Goal: Register for event/course

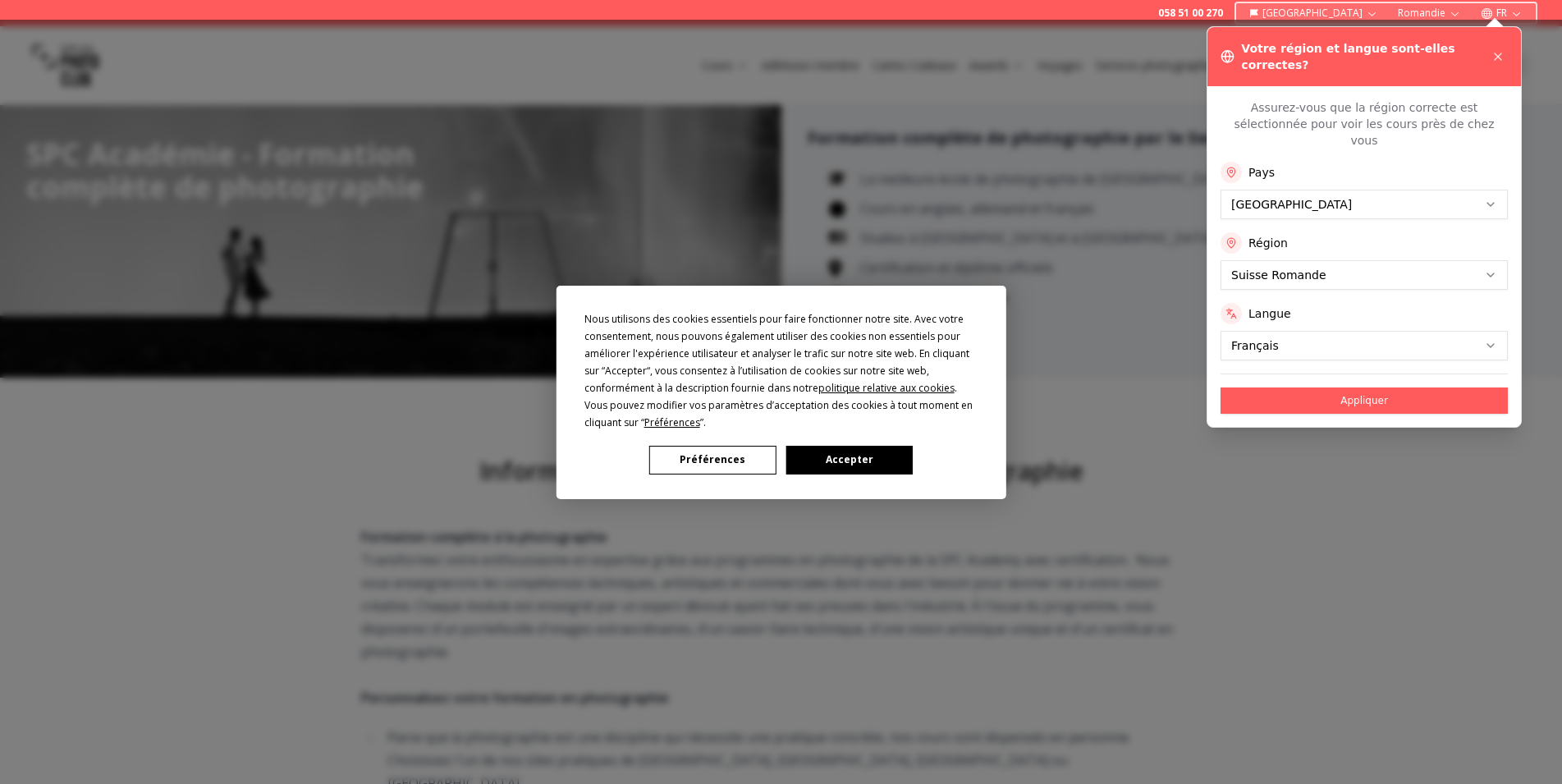
click at [1490, 239] on div "Nous utilisons des cookies essentiels pour faire fonctionner notre site. Avec v…" at bounding box center [781, 392] width 1562 height 784
click at [1346, 371] on div "Nous utilisons des cookies essentiels pour faire fonctionner notre site. Avec v…" at bounding box center [781, 392] width 1562 height 784
click at [1356, 371] on div "Nous utilisons des cookies essentiels pour faire fonctionner notre site. Avec v…" at bounding box center [781, 392] width 1562 height 784
click at [723, 462] on button "Préférences" at bounding box center [713, 460] width 126 height 28
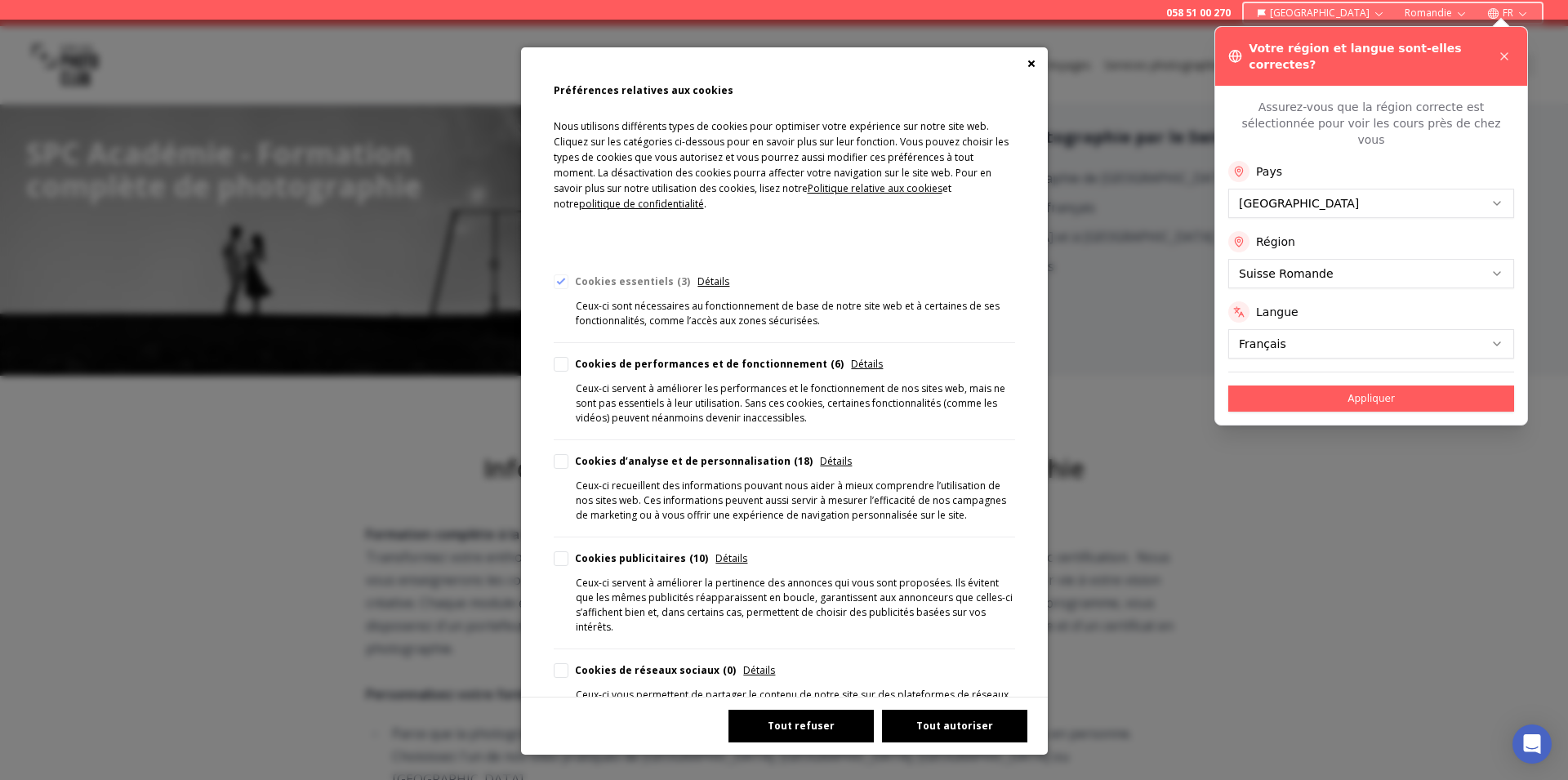
click at [781, 721] on button "Tout refuser" at bounding box center [801, 726] width 145 height 33
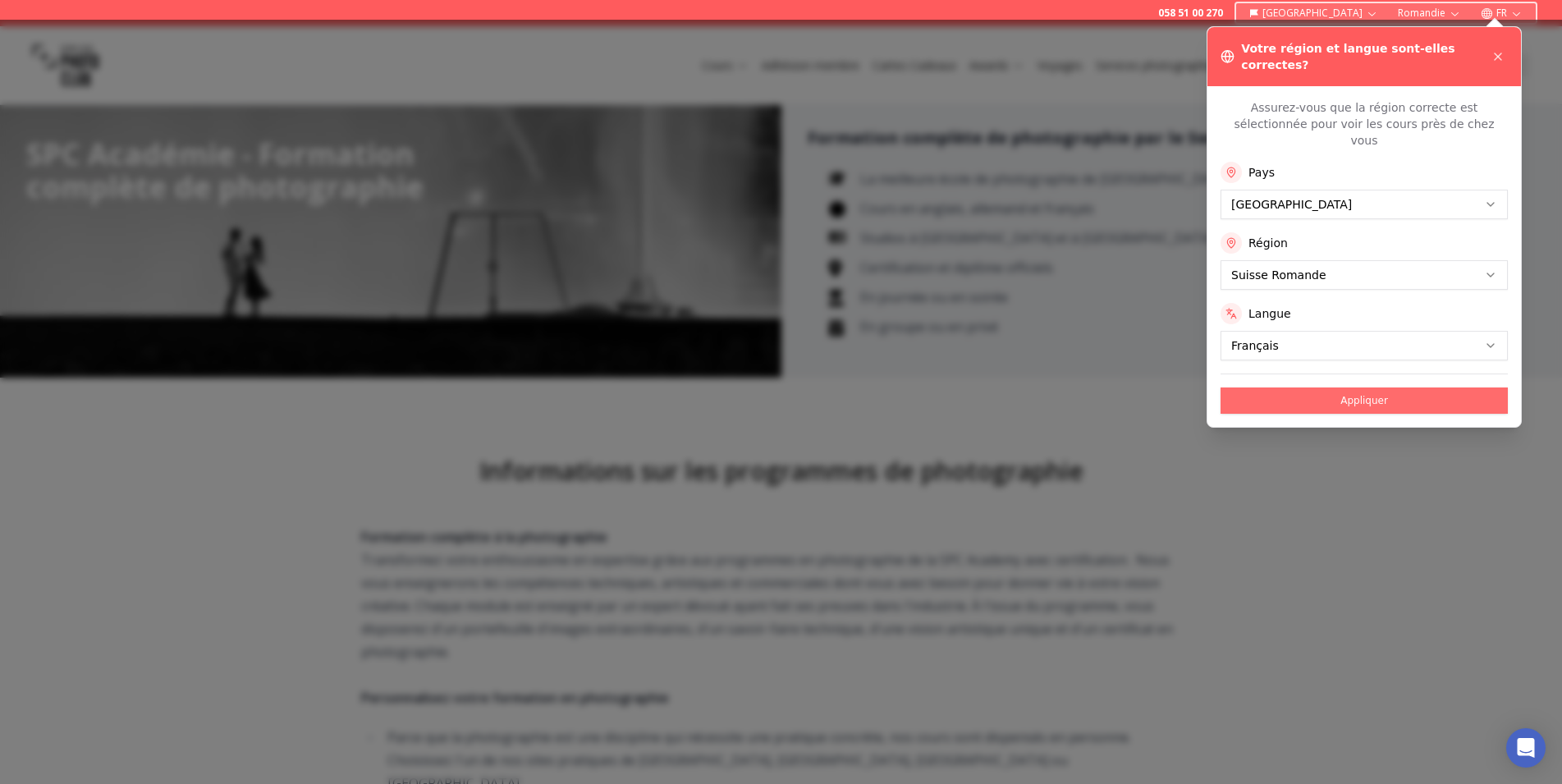
click at [1360, 387] on button "Appliquer" at bounding box center [1364, 400] width 288 height 26
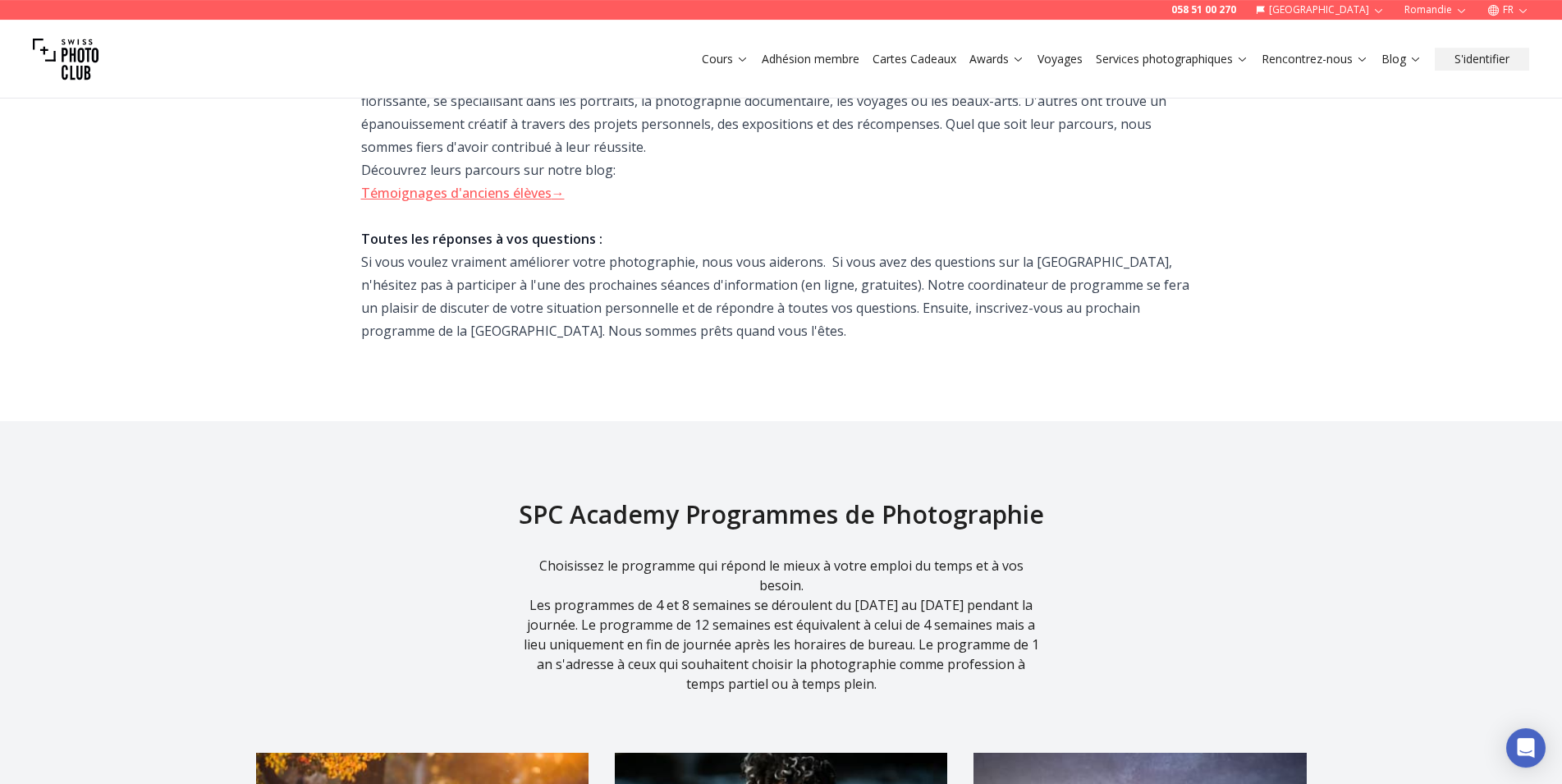
scroll to position [1255, 0]
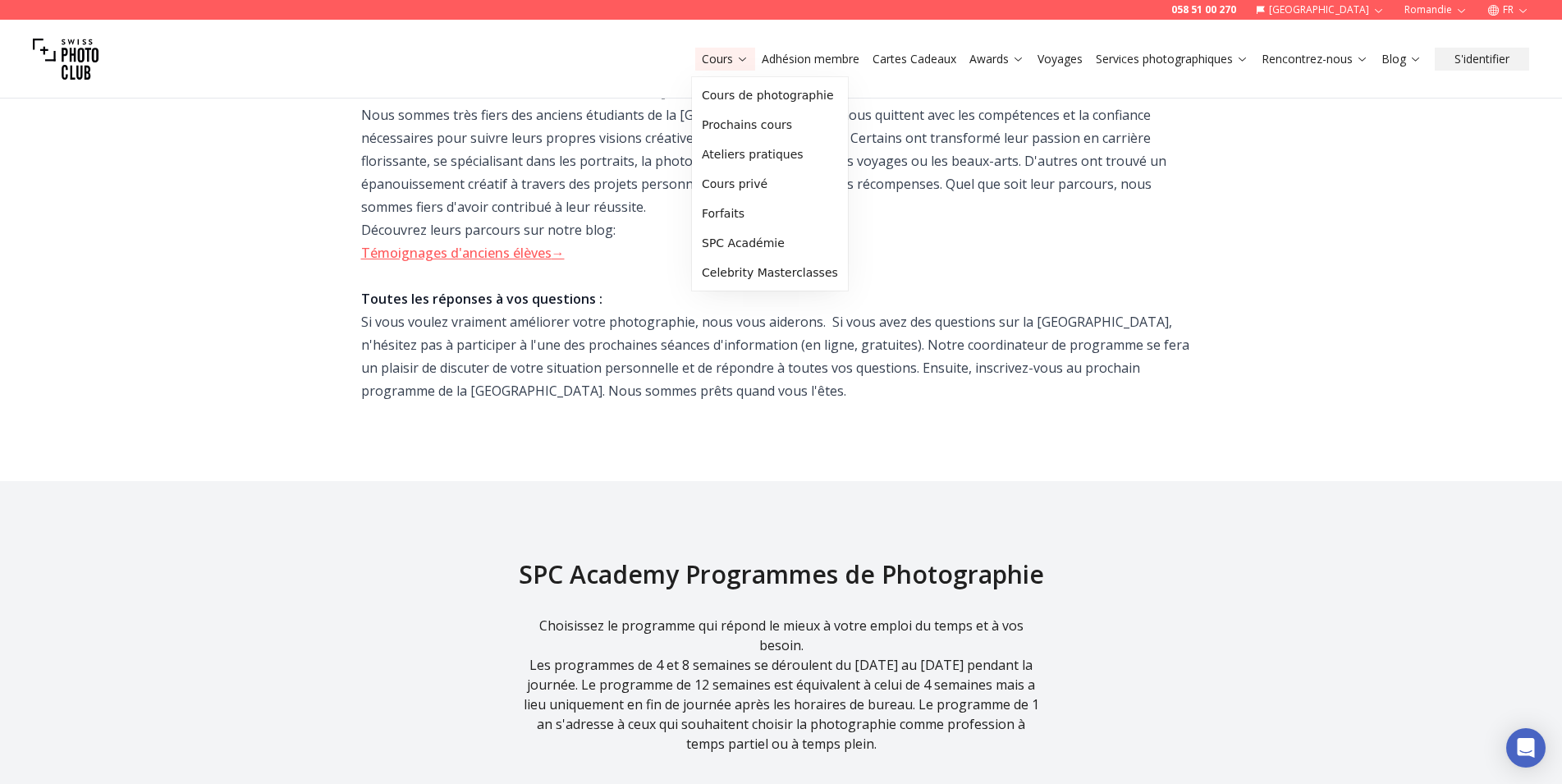
click at [732, 56] on link "Cours" at bounding box center [726, 58] width 47 height 16
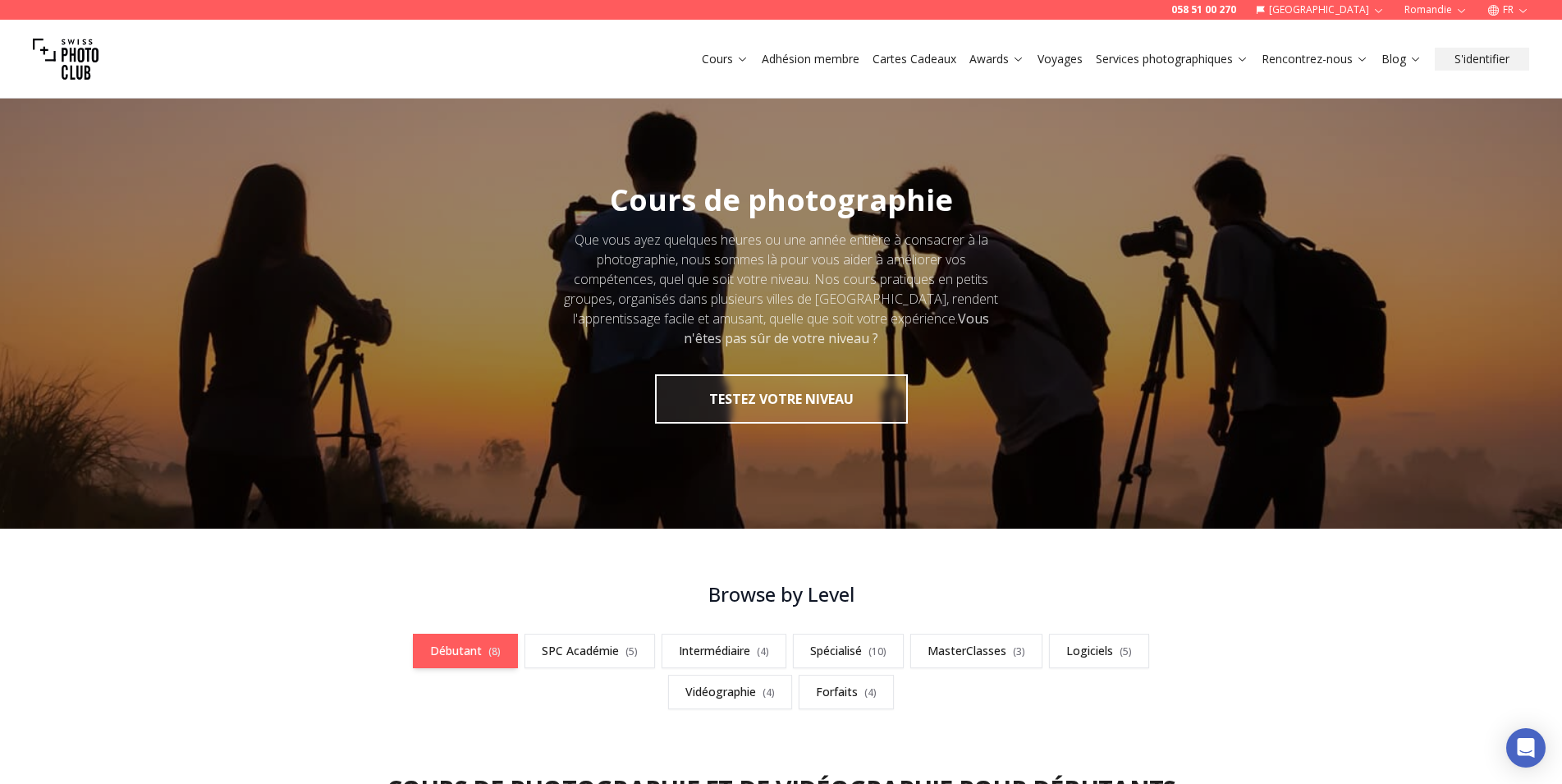
click at [471, 651] on link "Débutant ( 8 )" at bounding box center [465, 650] width 105 height 35
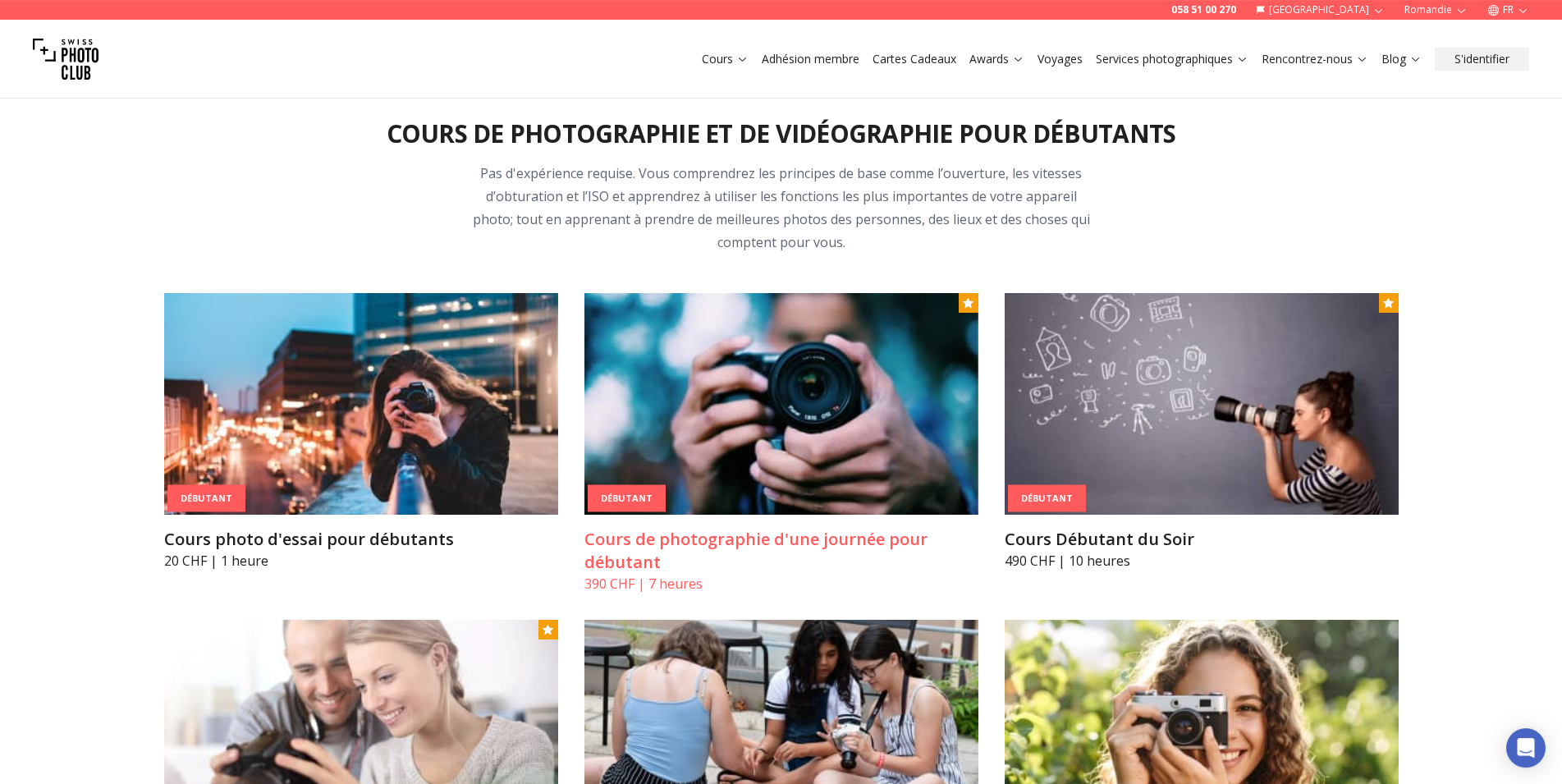
scroll to position [657, 0]
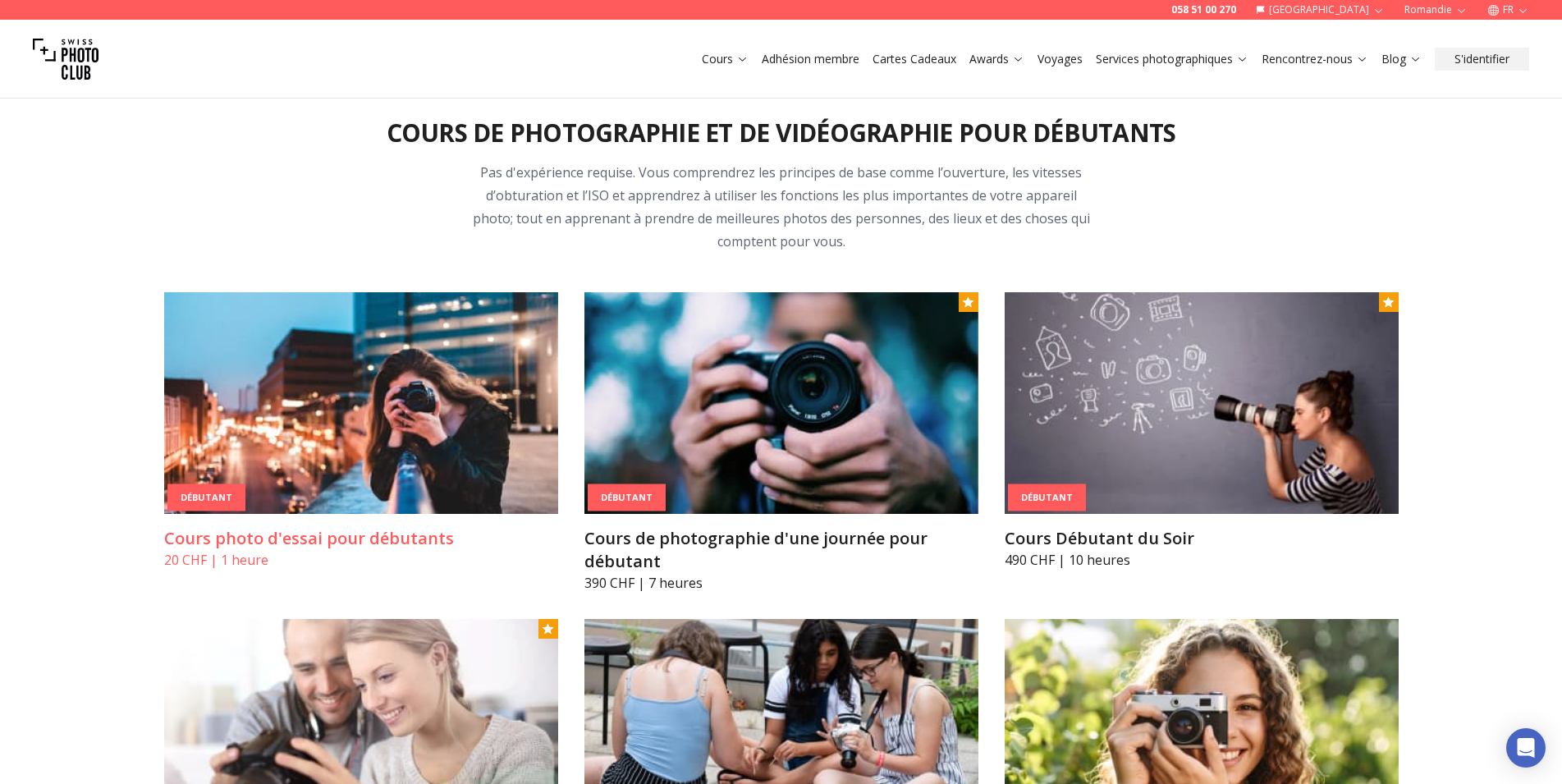
click at [350, 439] on img at bounding box center [361, 402] width 394 height 221
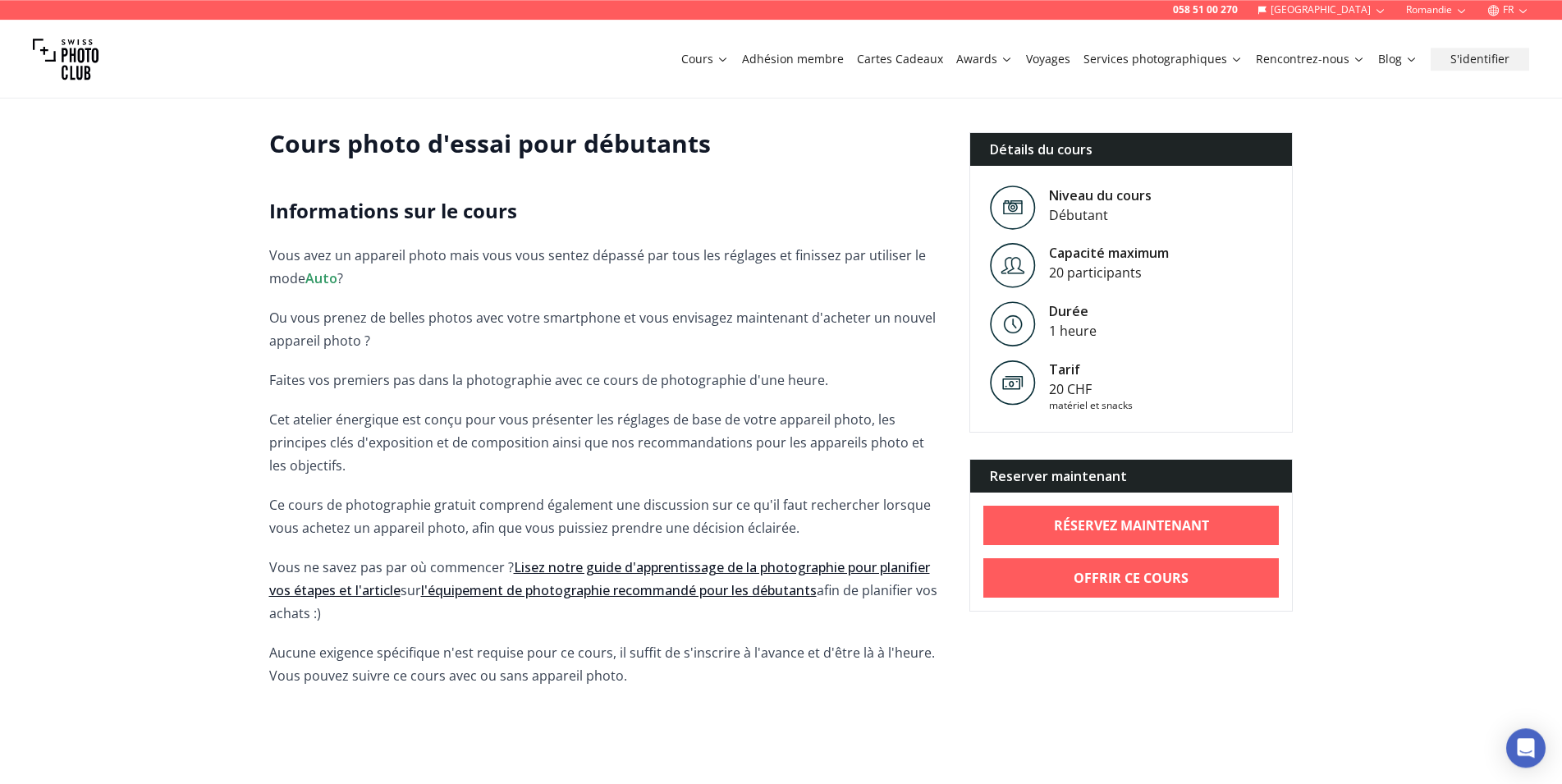
scroll to position [335, 0]
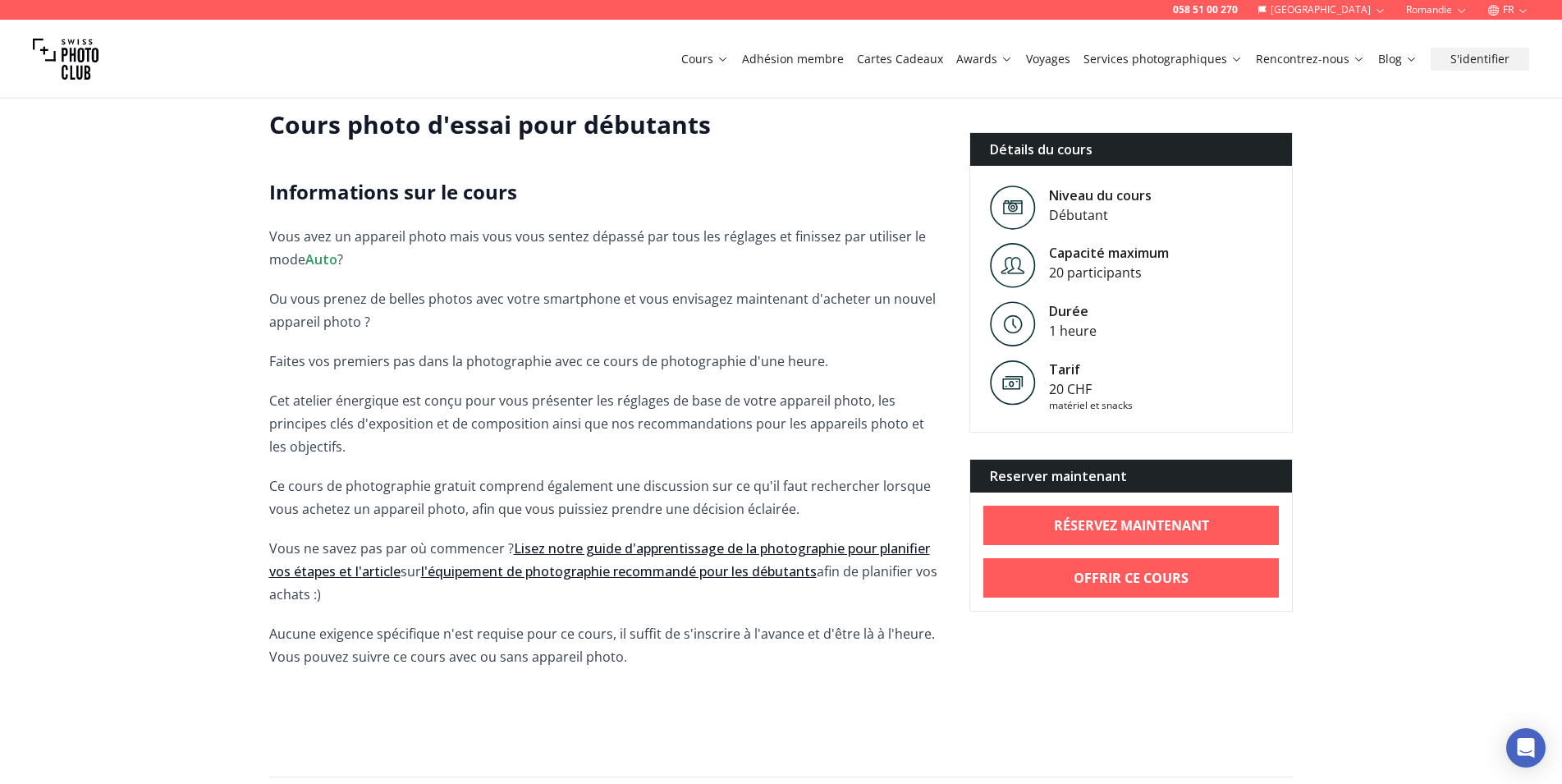
click at [704, 547] on link "Lisez notre guide d'apprentissage de la photographie pour planifier vos étapes …" at bounding box center [600, 560] width 661 height 41
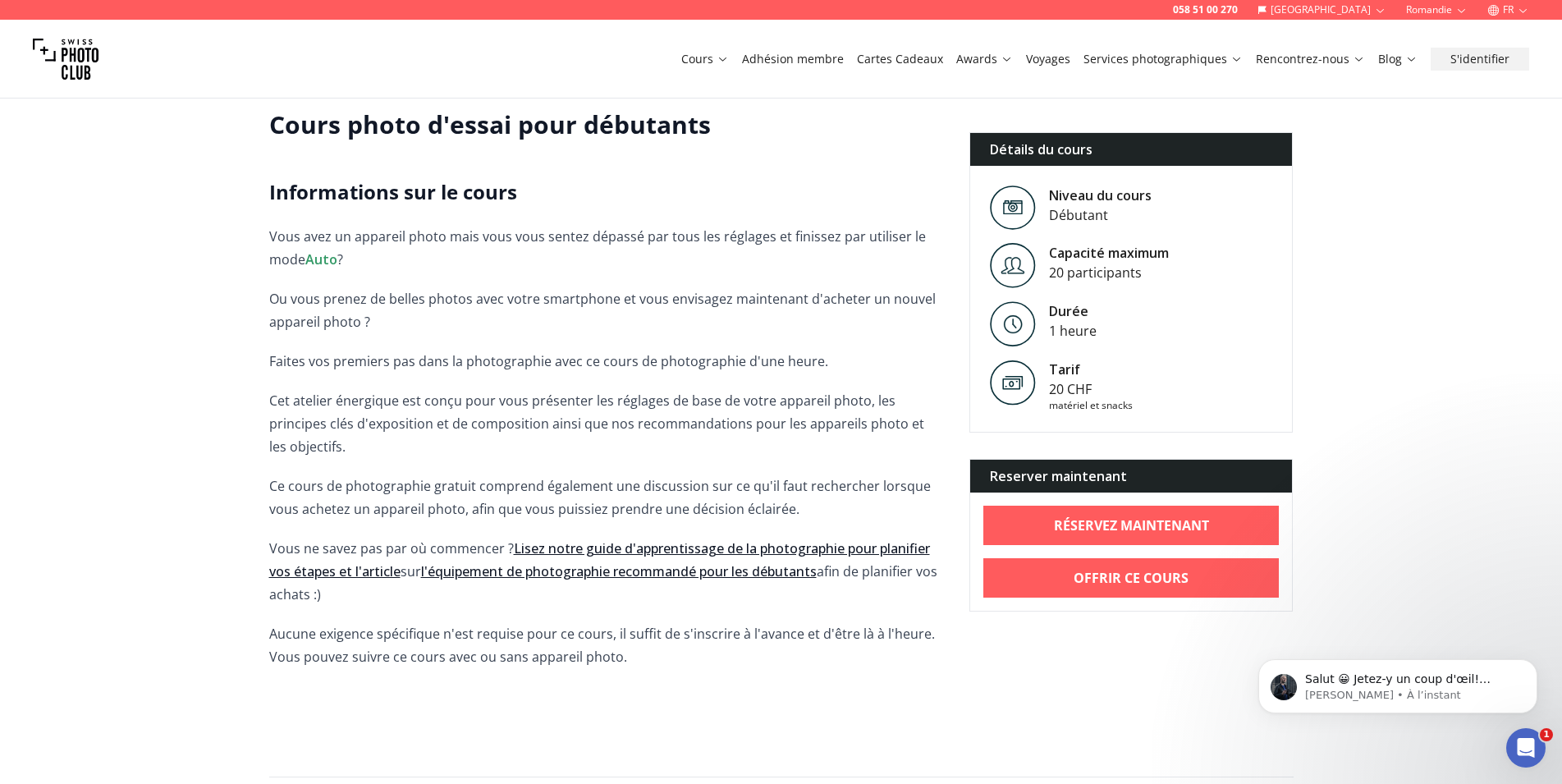
scroll to position [0, 0]
